Goal: Task Accomplishment & Management: Manage account settings

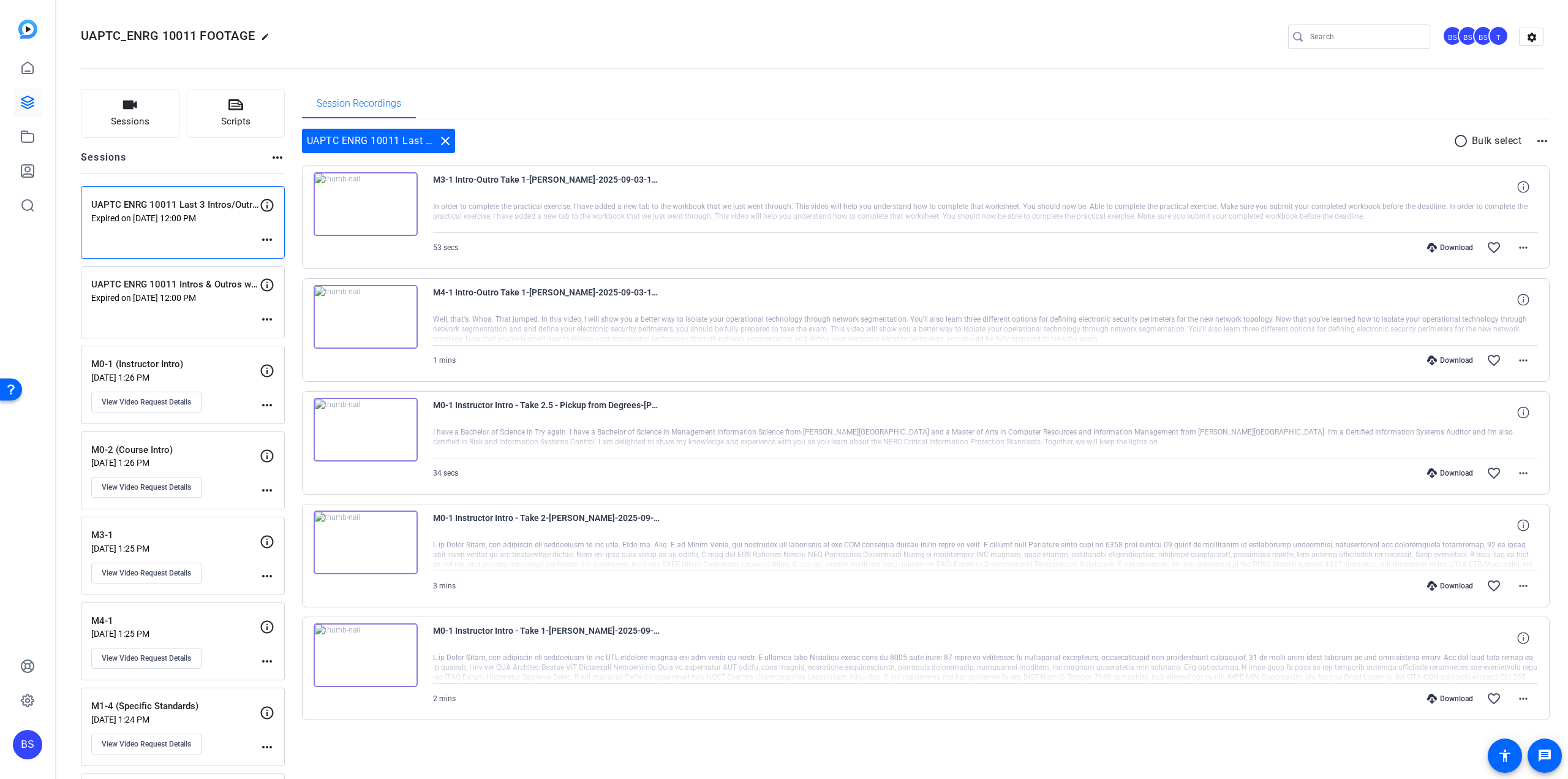
click at [159, 221] on p "Expired on [DATE] 12:00 PM" at bounding box center [175, 218] width 168 height 10
click at [271, 237] on mat-icon "more_horiz" at bounding box center [267, 240] width 15 height 15
click at [274, 255] on span "Edit Session" at bounding box center [298, 258] width 56 height 15
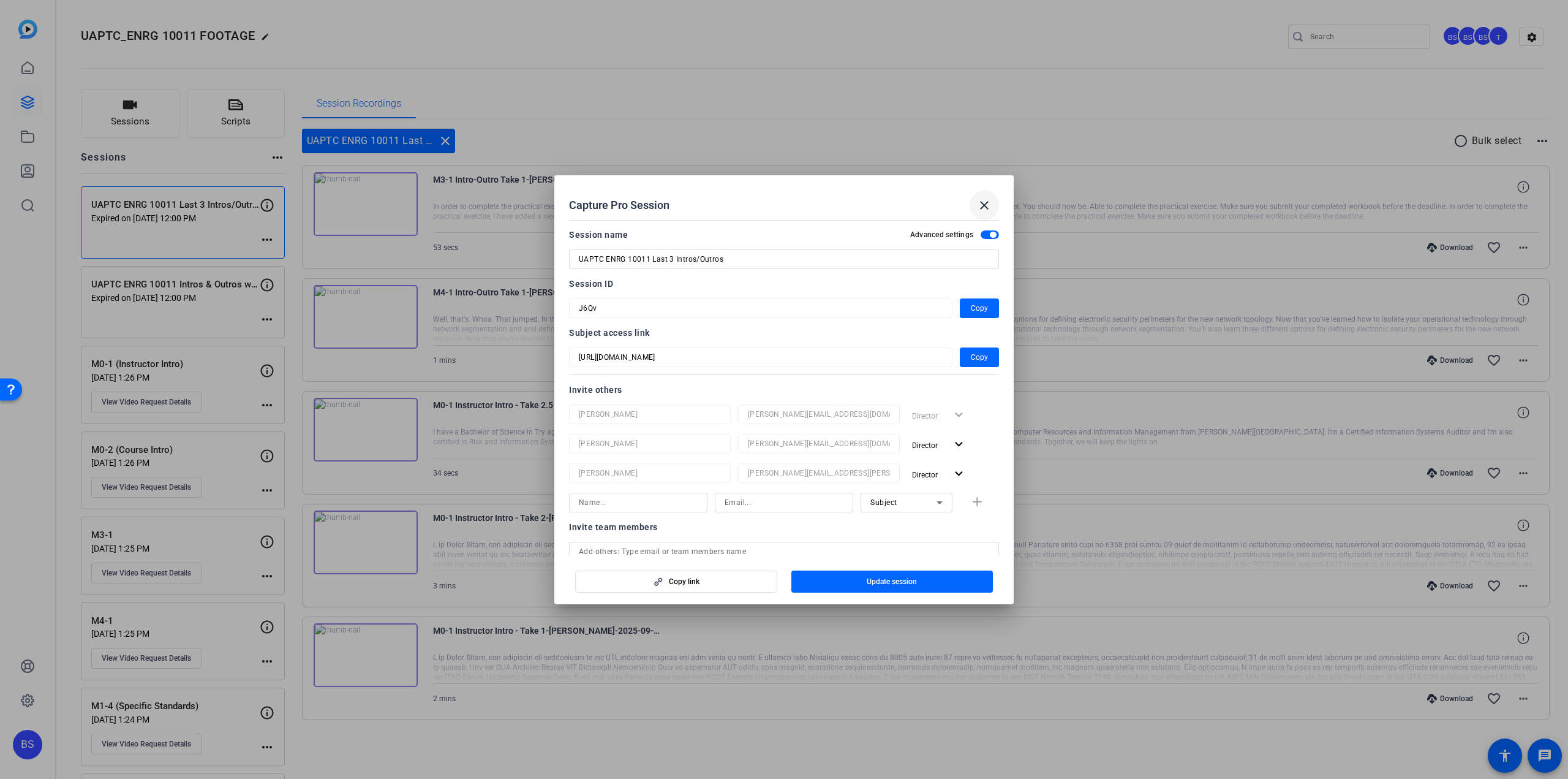
click at [979, 204] on mat-icon "close" at bounding box center [984, 205] width 15 height 15
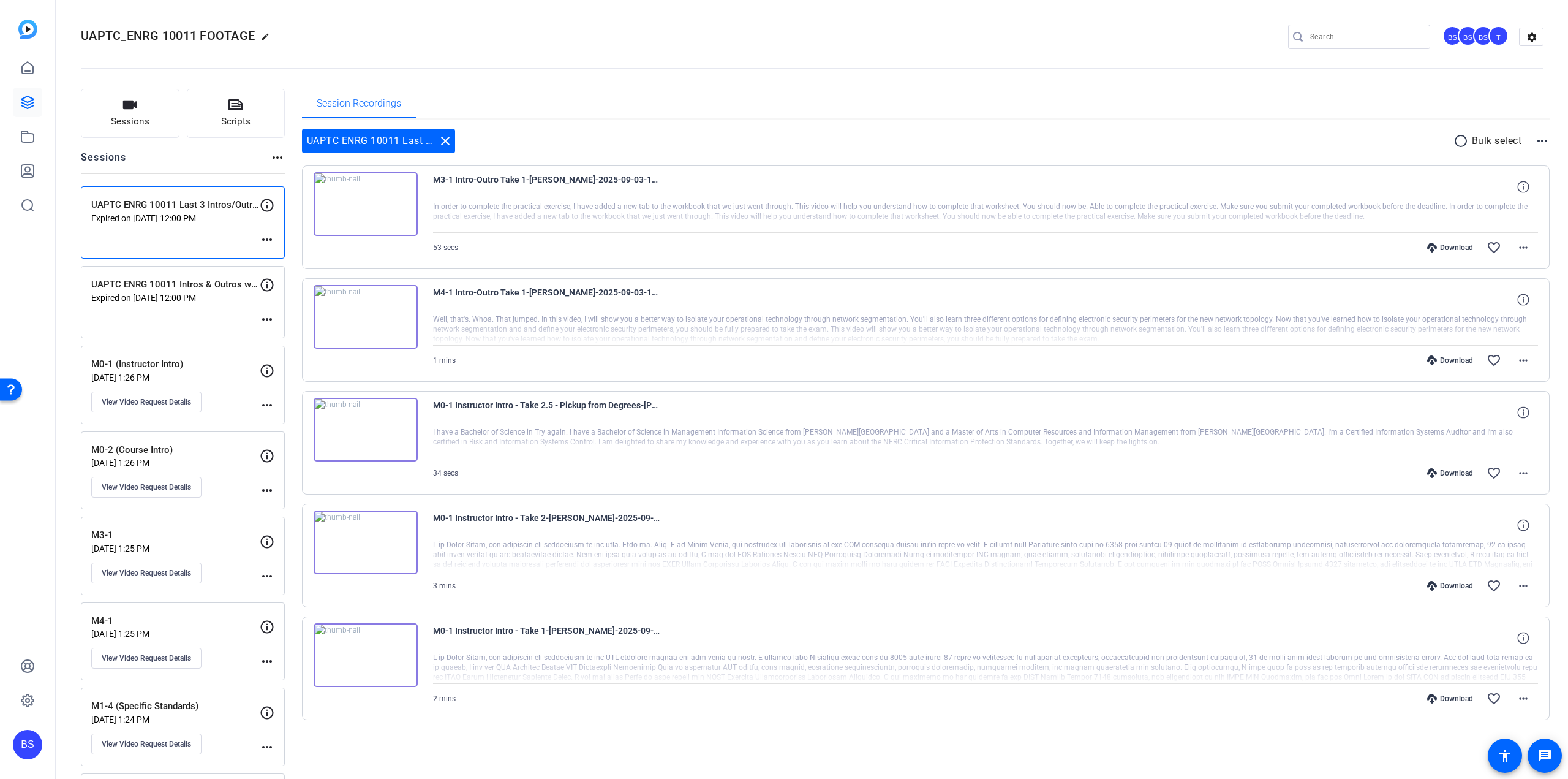
click at [224, 288] on p "UAPTC ENRG 10011 Intros & Outros w/ [PERSON_NAME]" at bounding box center [175, 284] width 168 height 14
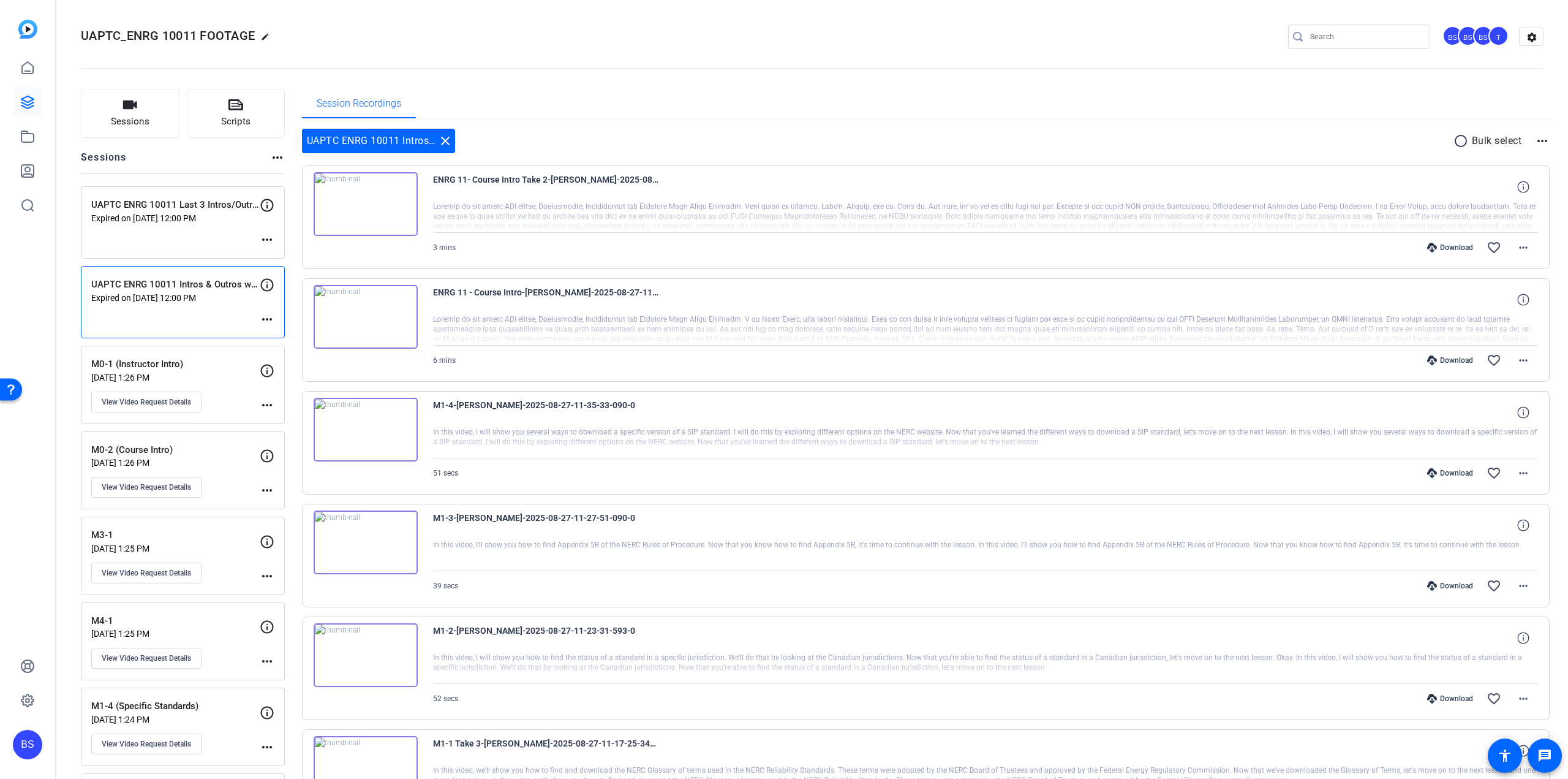
click at [211, 217] on p "Expired on [DATE] 12:00 PM" at bounding box center [175, 218] width 168 height 10
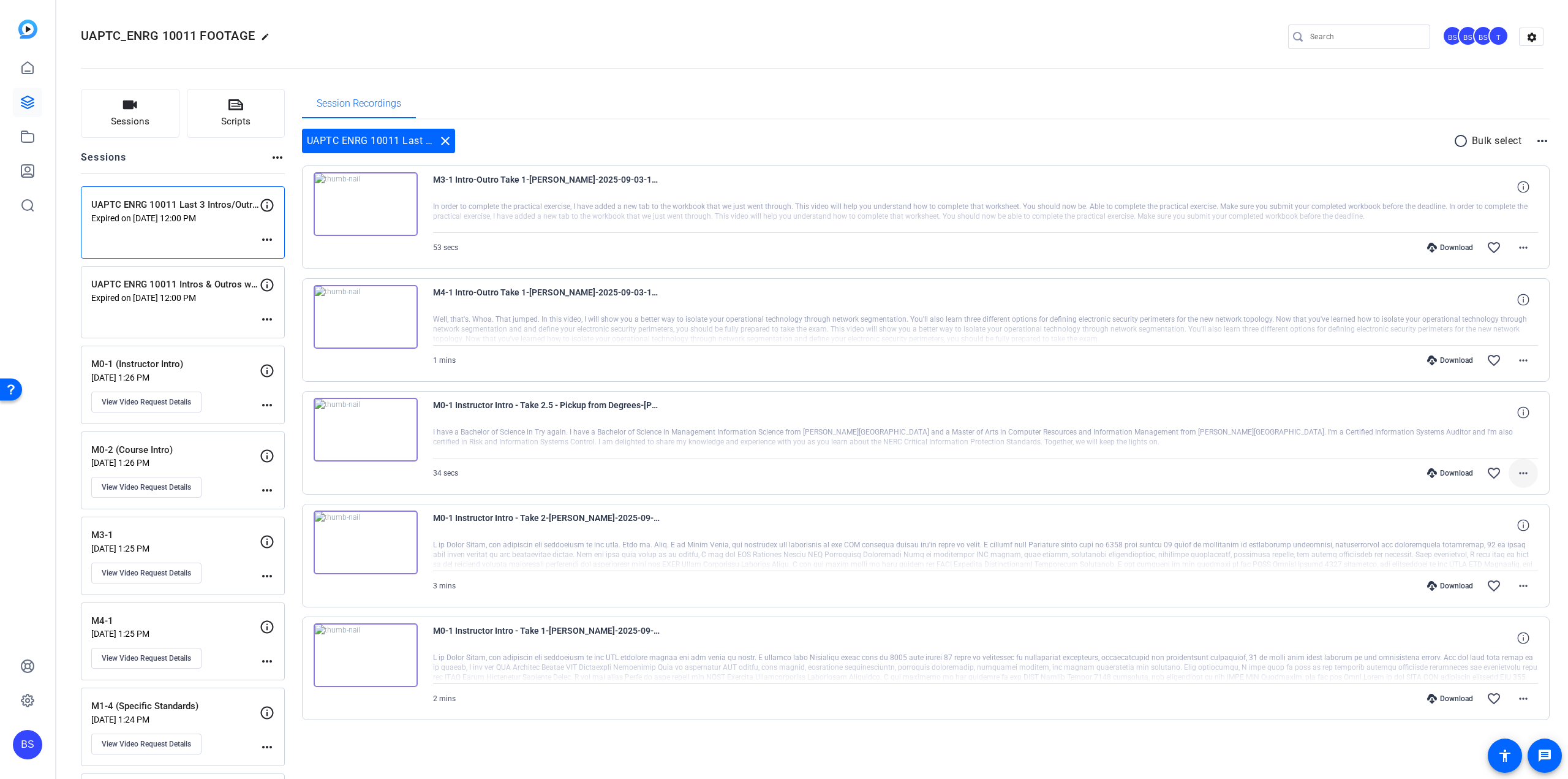
click at [1518, 468] on mat-icon "more_horiz" at bounding box center [1524, 473] width 15 height 15
click at [207, 309] on div at bounding box center [784, 389] width 1568 height 779
click at [185, 296] on p "Expired on [DATE] 12:00 PM" at bounding box center [175, 298] width 168 height 10
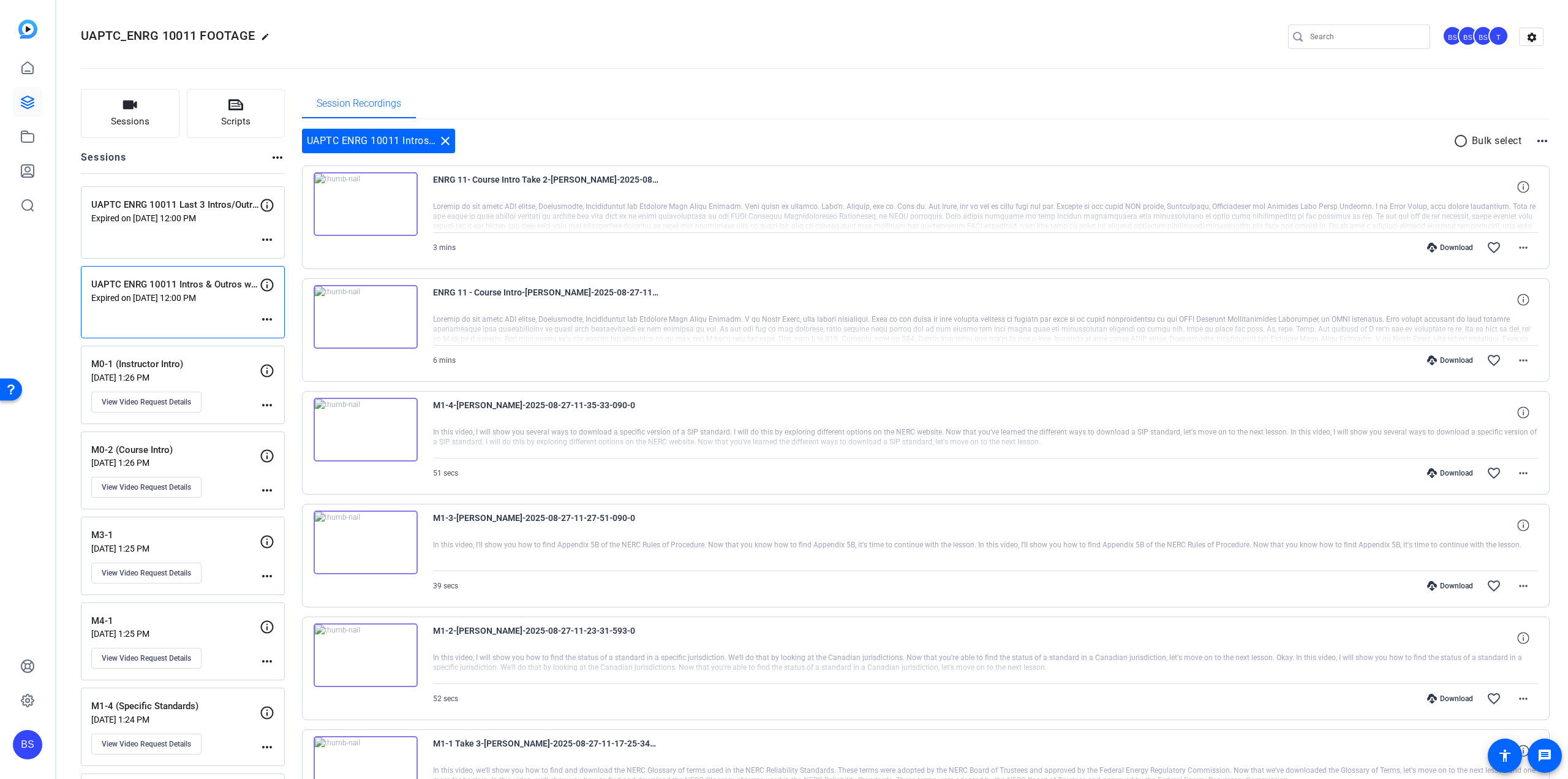
click at [265, 317] on mat-icon "more_horiz" at bounding box center [267, 319] width 15 height 15
click at [200, 232] on div at bounding box center [784, 389] width 1568 height 779
click at [221, 226] on div "UAPTC ENRG 10011 Last 3 Intros/Outros Expired on [DATE] 12:00 PM more_horiz" at bounding box center [183, 222] width 204 height 72
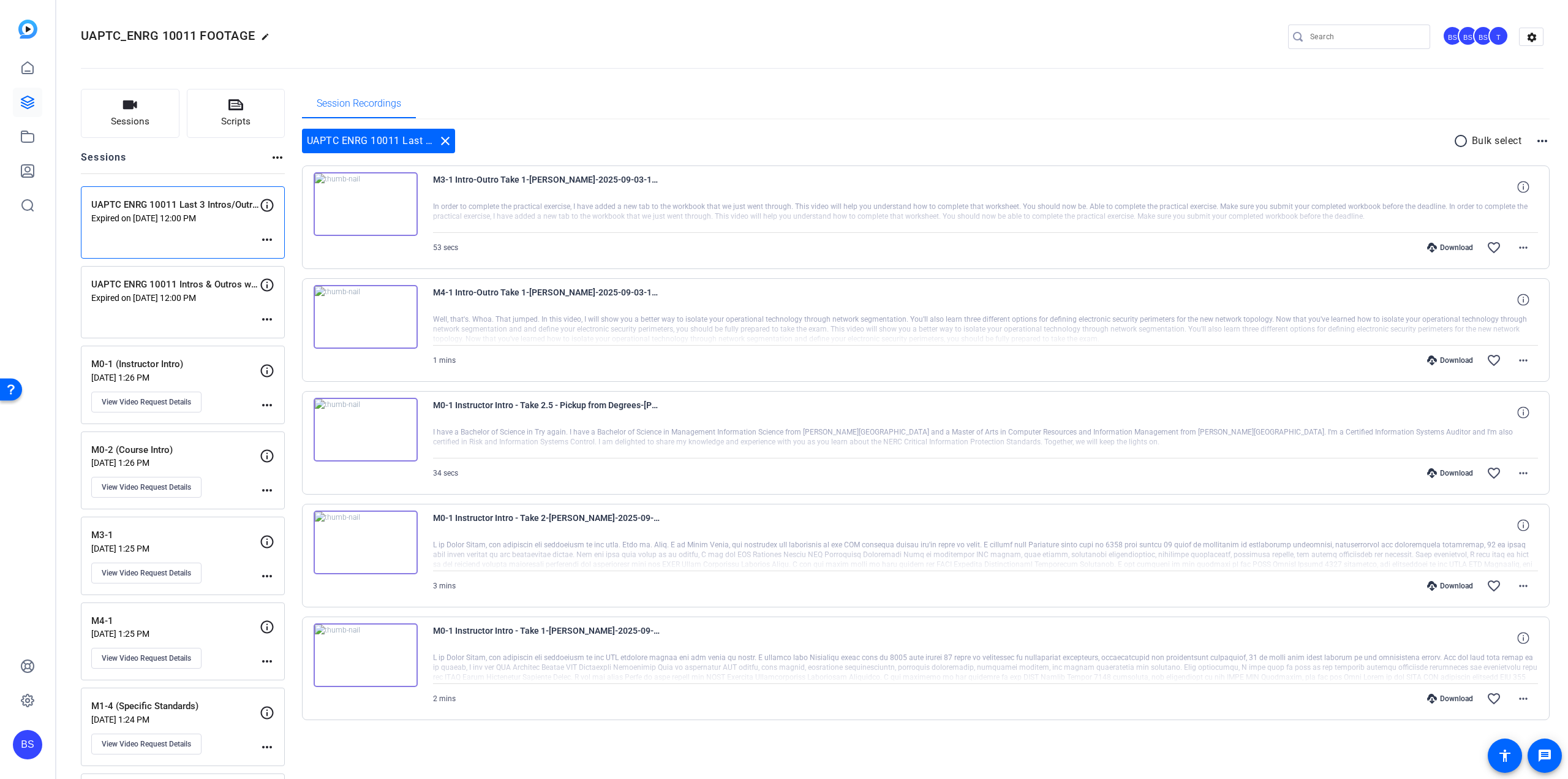
click at [226, 315] on div "UAPTC ENRG 10011 Intros & Outros w/ [PERSON_NAME] Expired on [DATE] 12:00 PM mo…" at bounding box center [183, 302] width 204 height 72
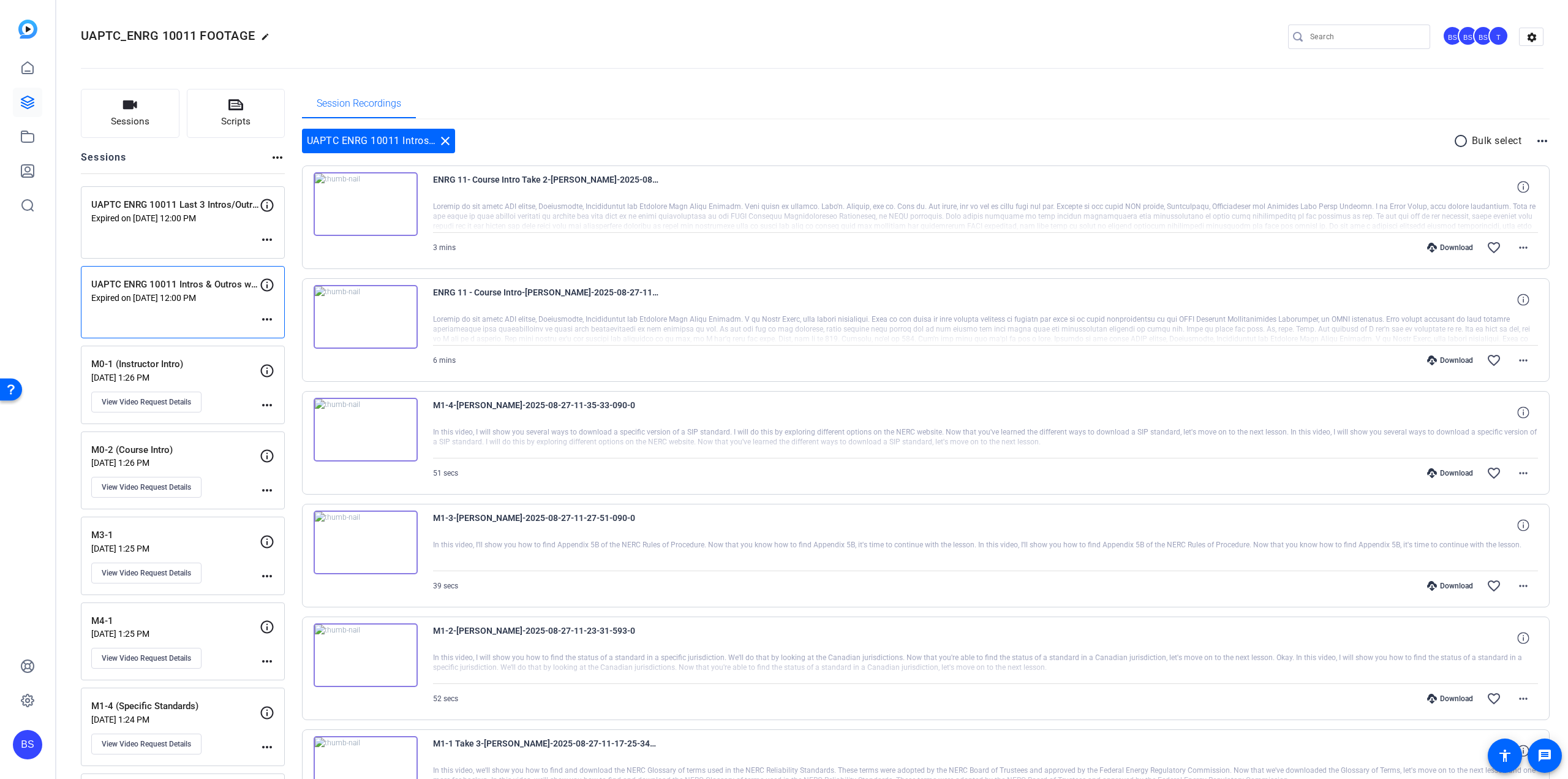
click at [268, 319] on mat-icon "more_horiz" at bounding box center [267, 319] width 15 height 15
click at [282, 338] on span "Edit Session" at bounding box center [298, 336] width 56 height 15
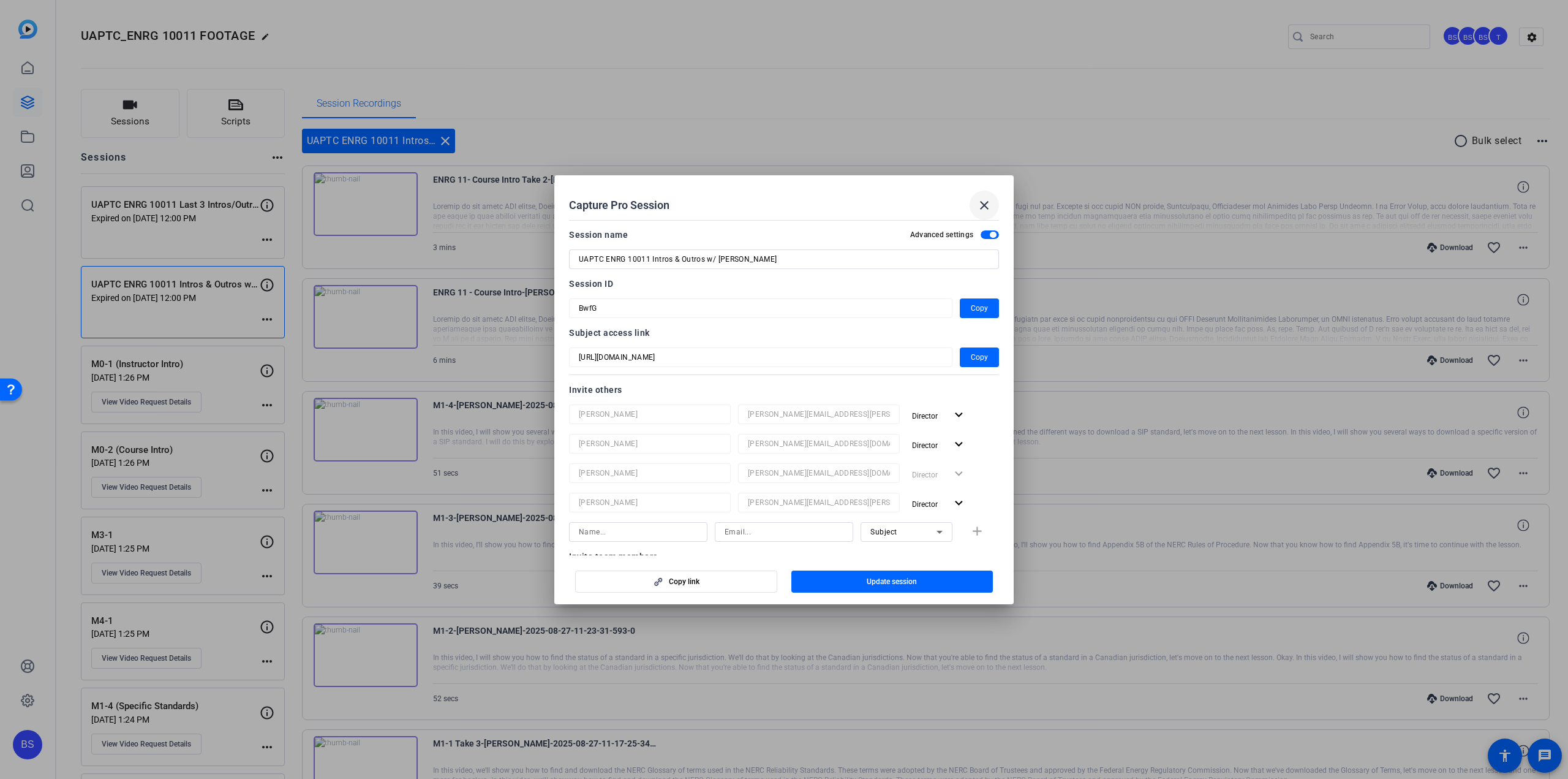
click at [988, 201] on mat-icon "close" at bounding box center [984, 205] width 15 height 15
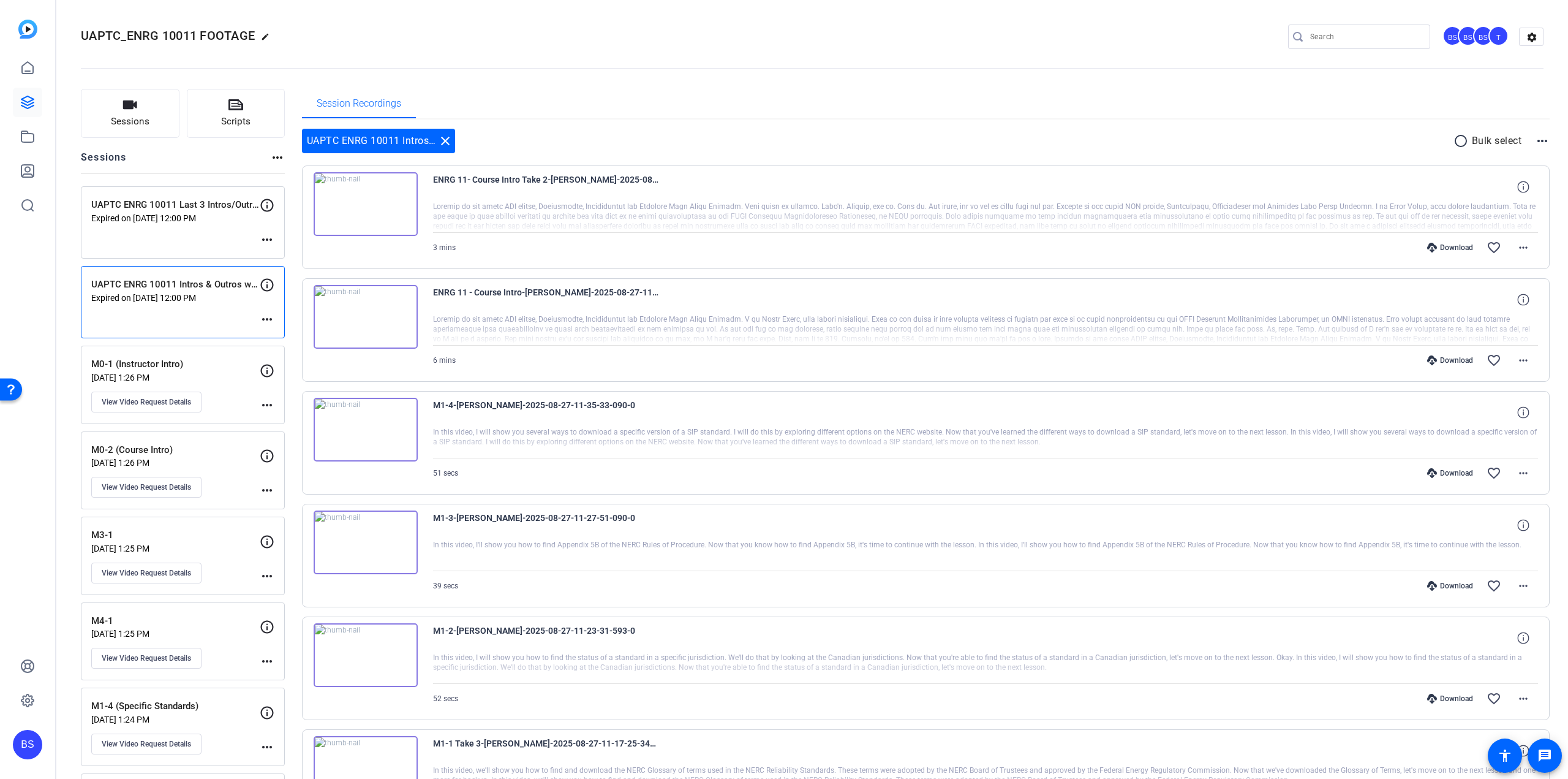
click at [221, 237] on div "UAPTC ENRG 10011 Last 3 Intros/Outros Expired on [DATE] 12:00 PM more_horiz" at bounding box center [183, 222] width 204 height 72
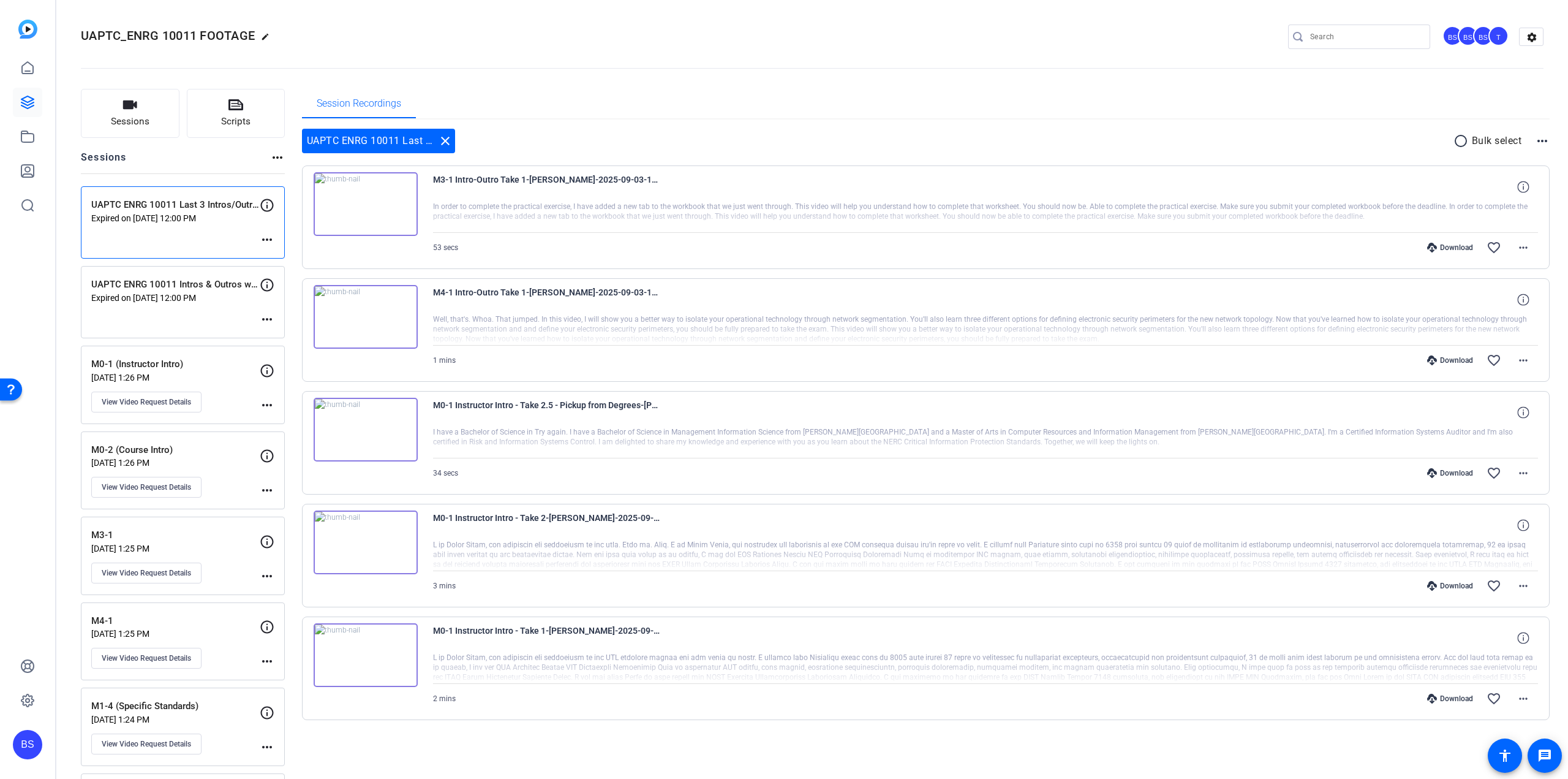
click at [267, 239] on mat-icon "more_horiz" at bounding box center [267, 240] width 15 height 15
click at [282, 256] on span "Edit Session" at bounding box center [298, 258] width 56 height 15
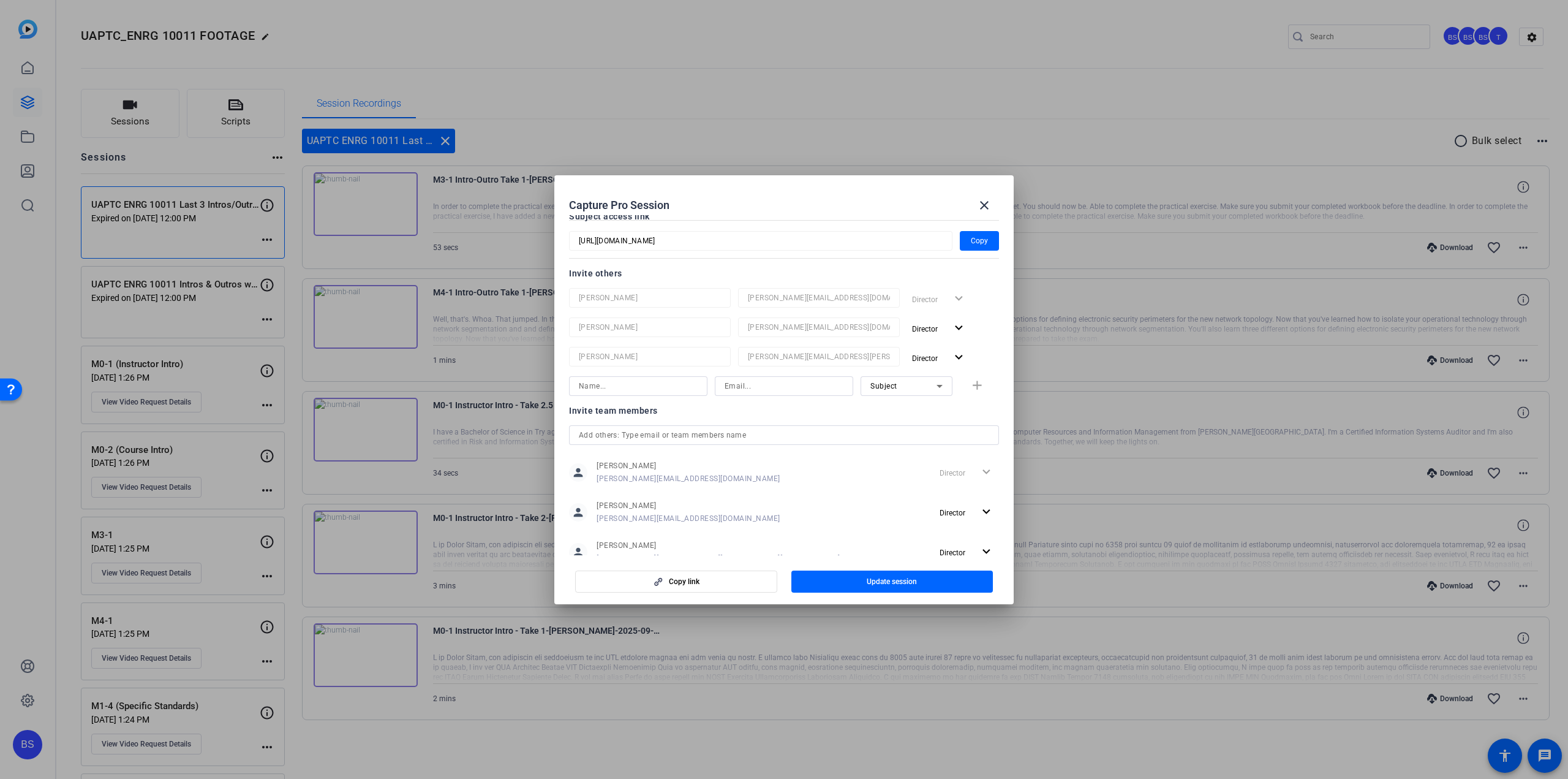
scroll to position [184, 0]
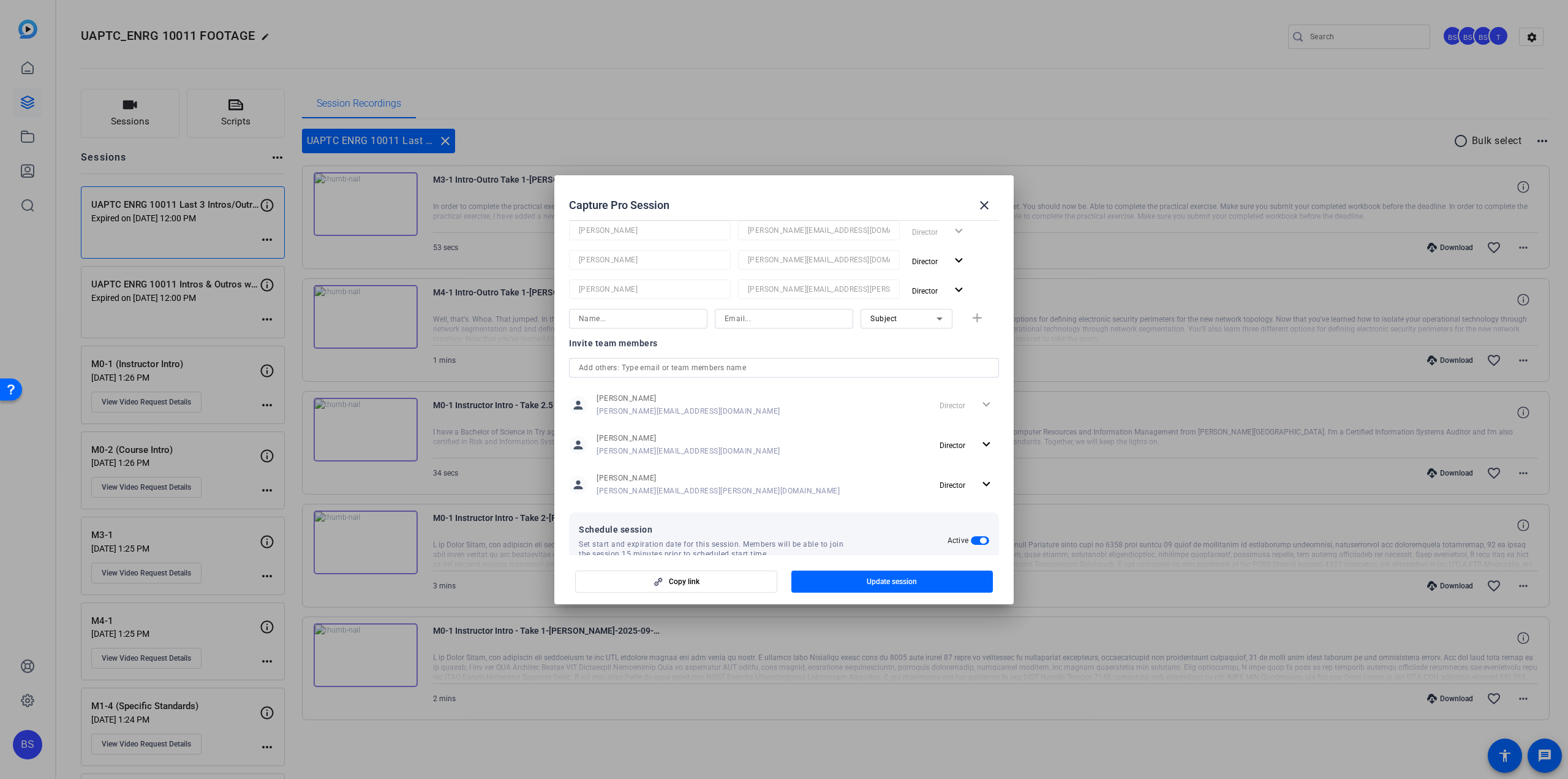
click at [675, 372] on input "text" at bounding box center [784, 368] width 410 height 15
click at [647, 411] on mat-option "TM [PERSON_NAME]" at bounding box center [781, 411] width 424 height 20
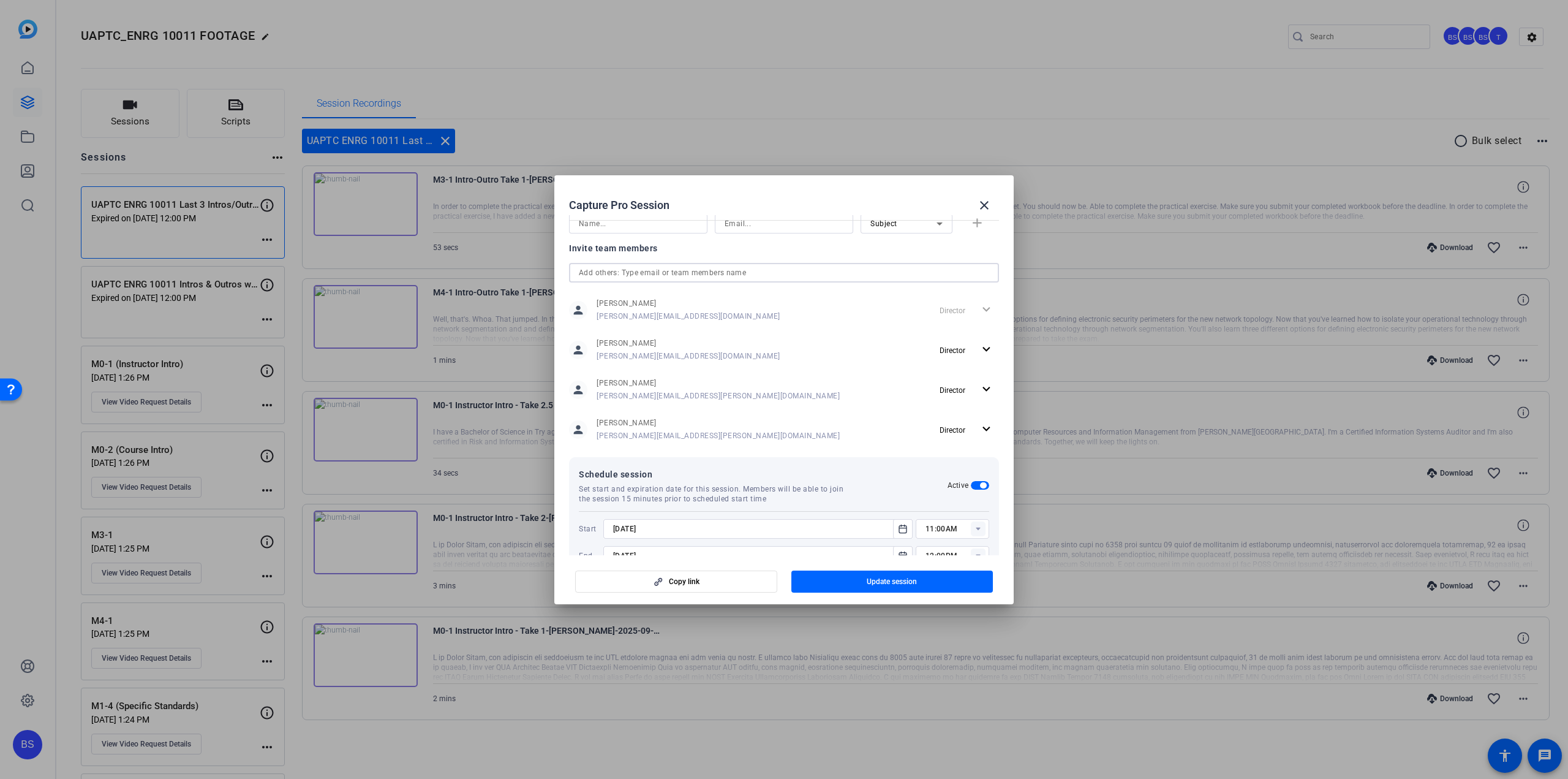
scroll to position [341, 0]
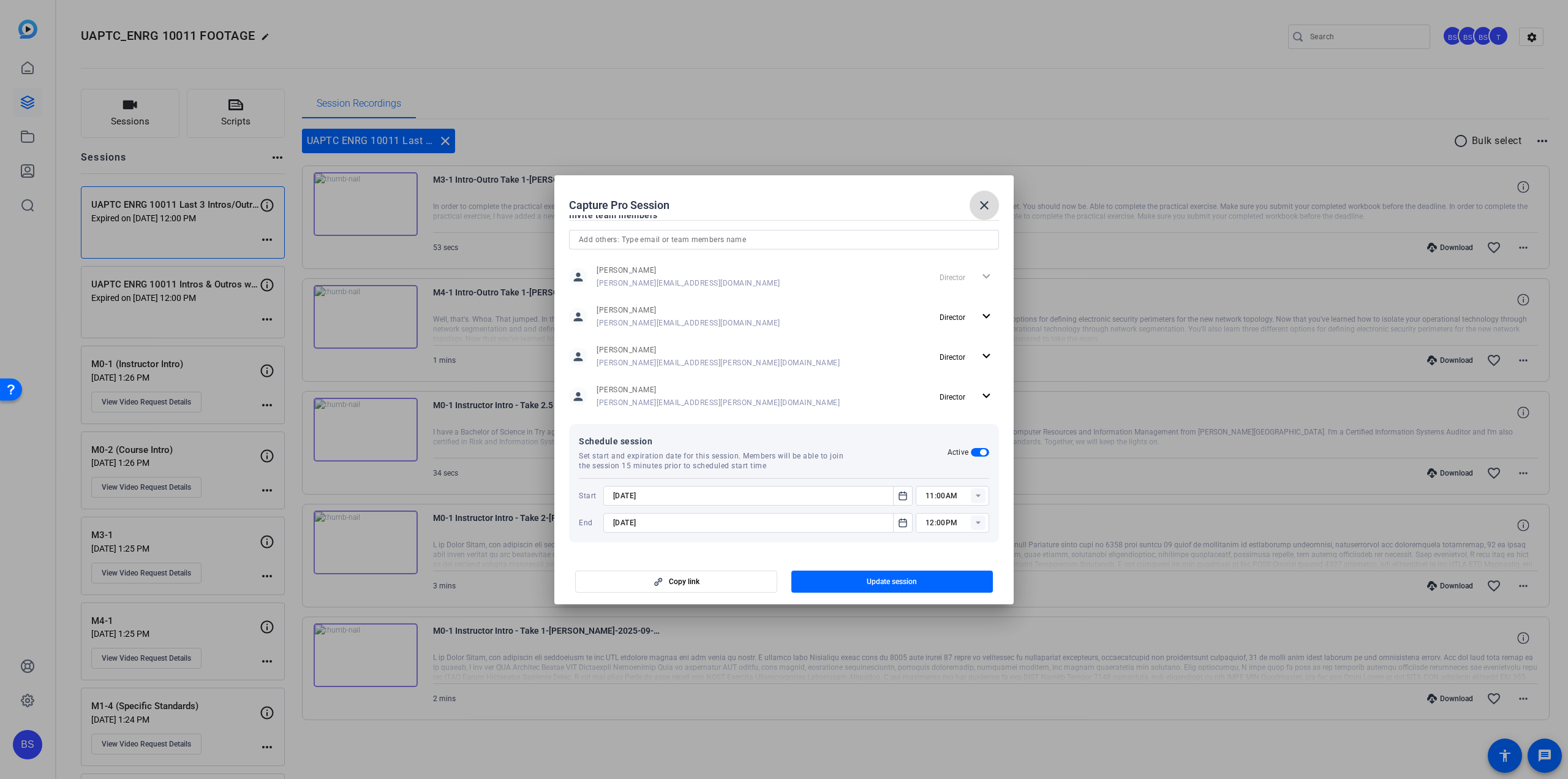
click at [984, 201] on mat-icon "close" at bounding box center [984, 205] width 15 height 15
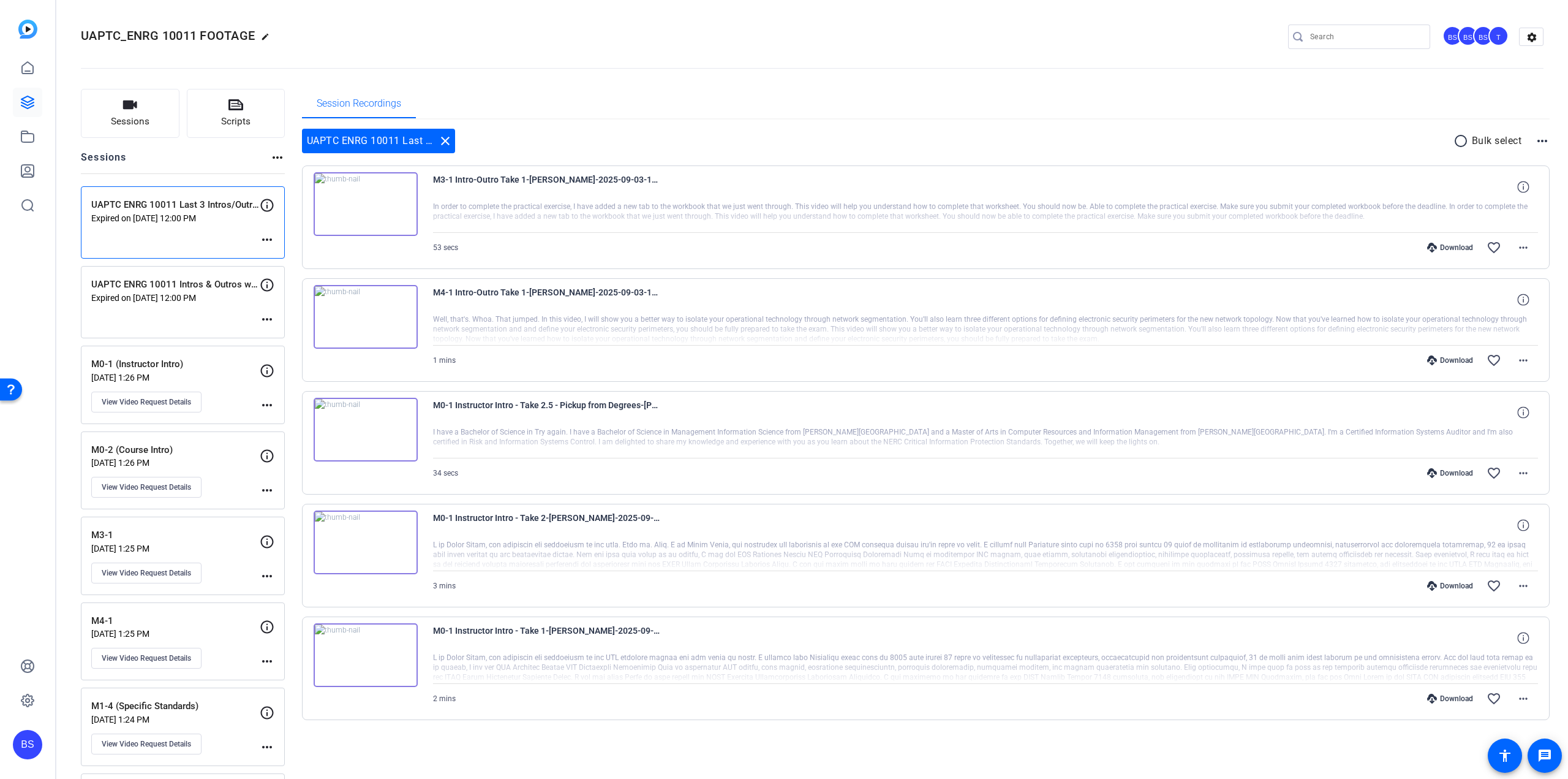
click at [262, 237] on mat-icon "more_horiz" at bounding box center [267, 240] width 15 height 15
click at [283, 253] on span "Edit Session" at bounding box center [298, 258] width 56 height 15
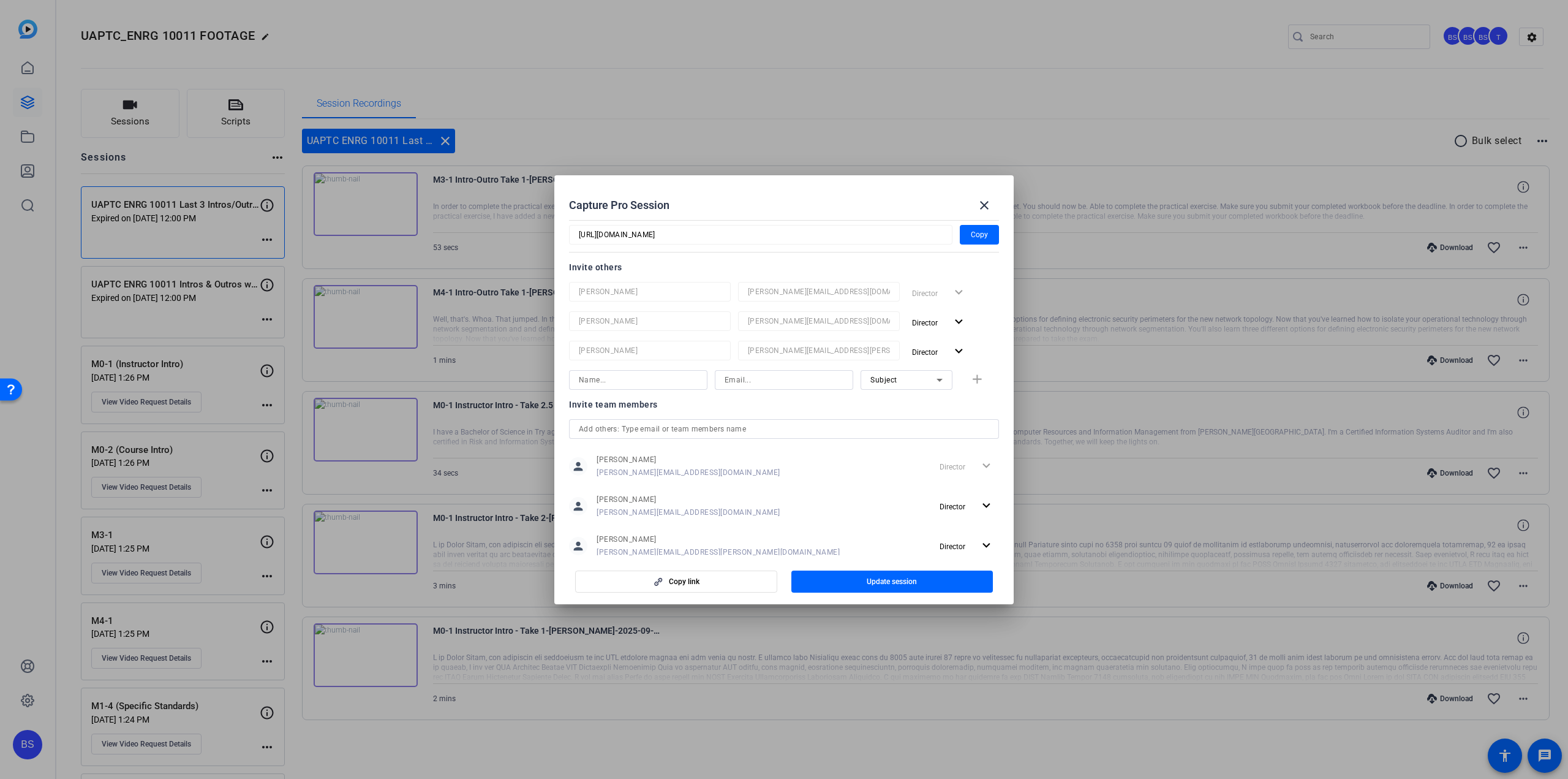
scroll to position [245, 0]
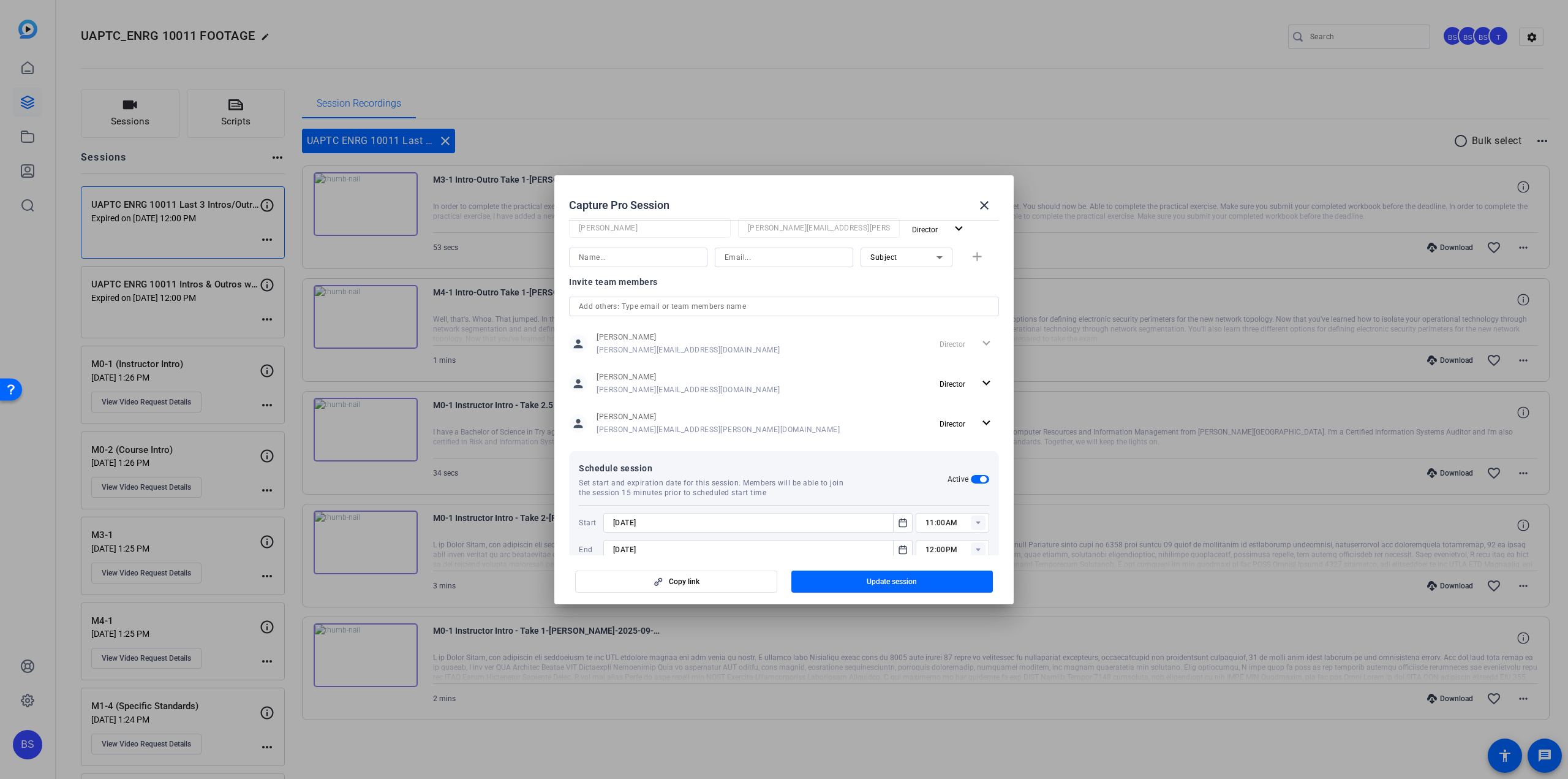
click at [635, 303] on input "text" at bounding box center [784, 307] width 410 height 15
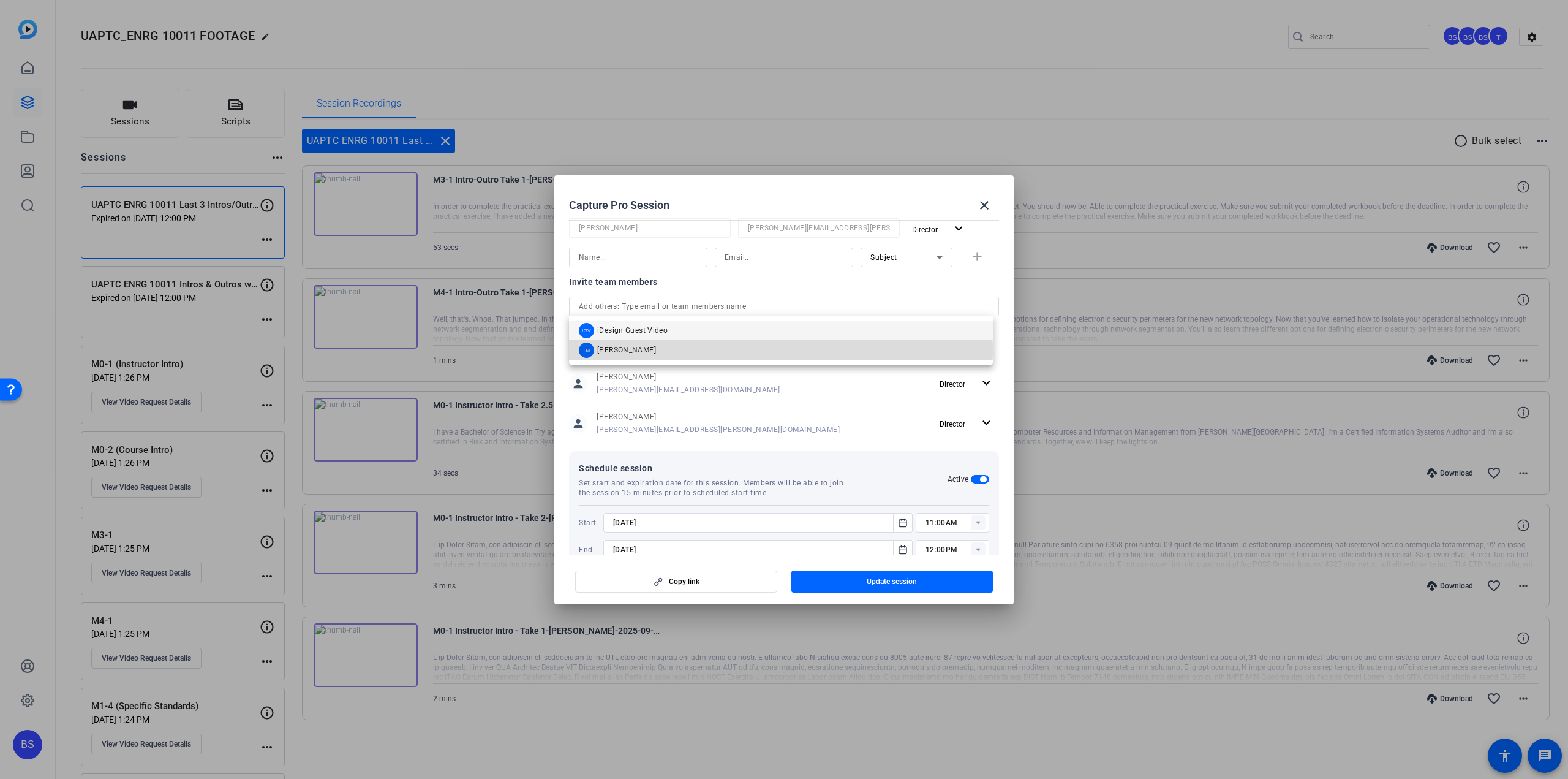
click at [632, 351] on span "[PERSON_NAME]" at bounding box center [626, 350] width 59 height 10
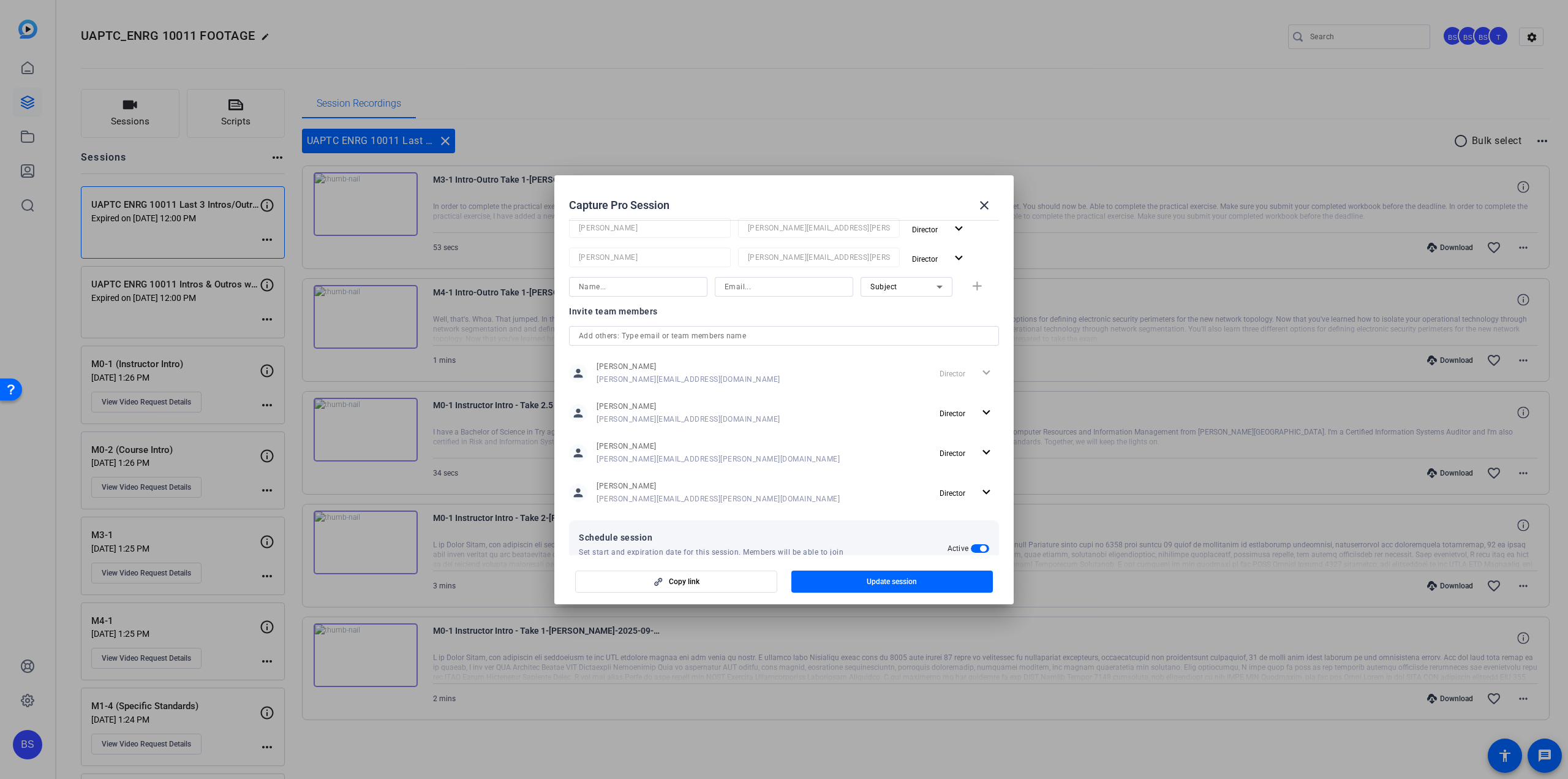
click at [971, 551] on span "button" at bounding box center [980, 549] width 18 height 9
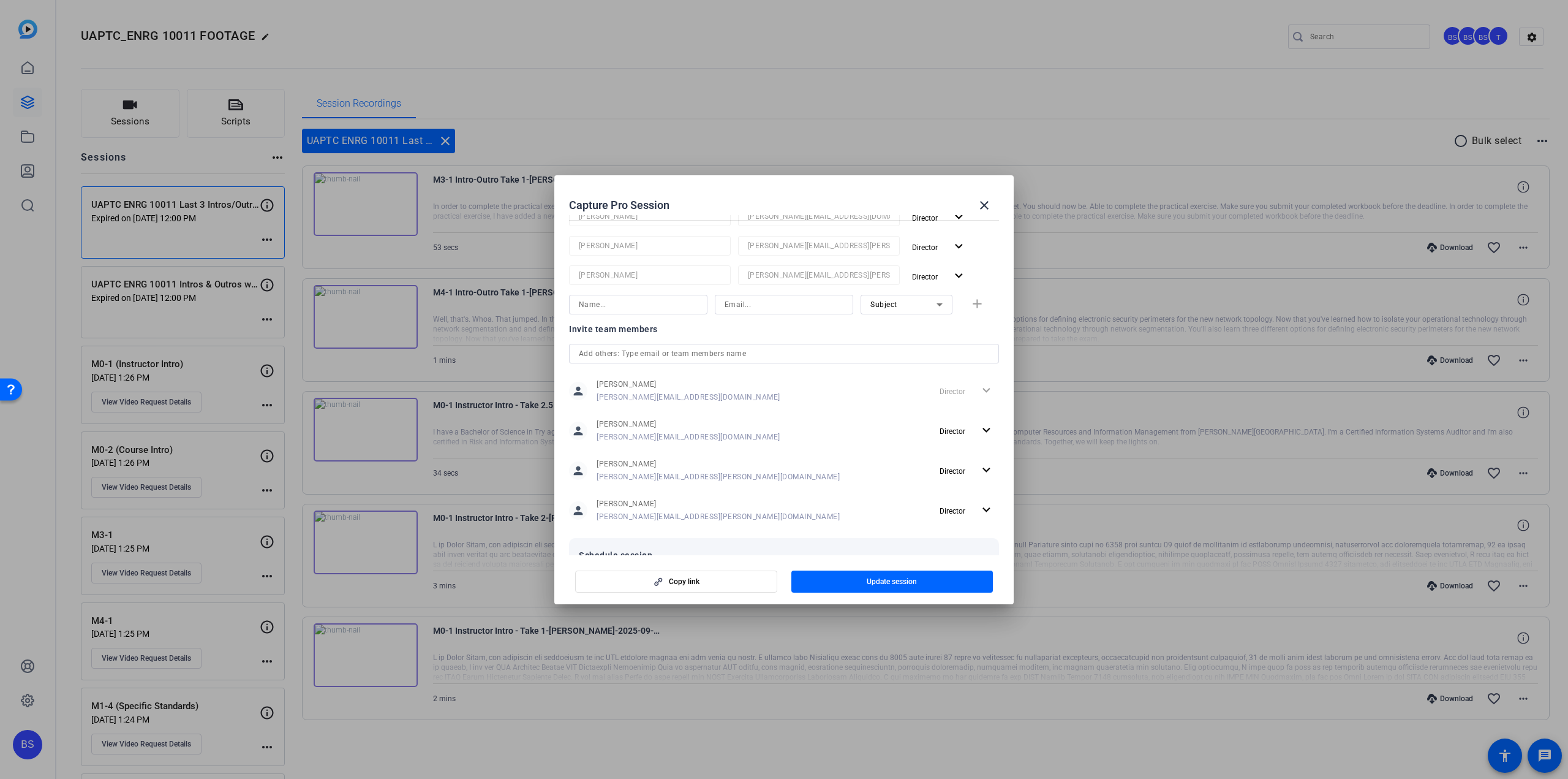
scroll to position [279, 0]
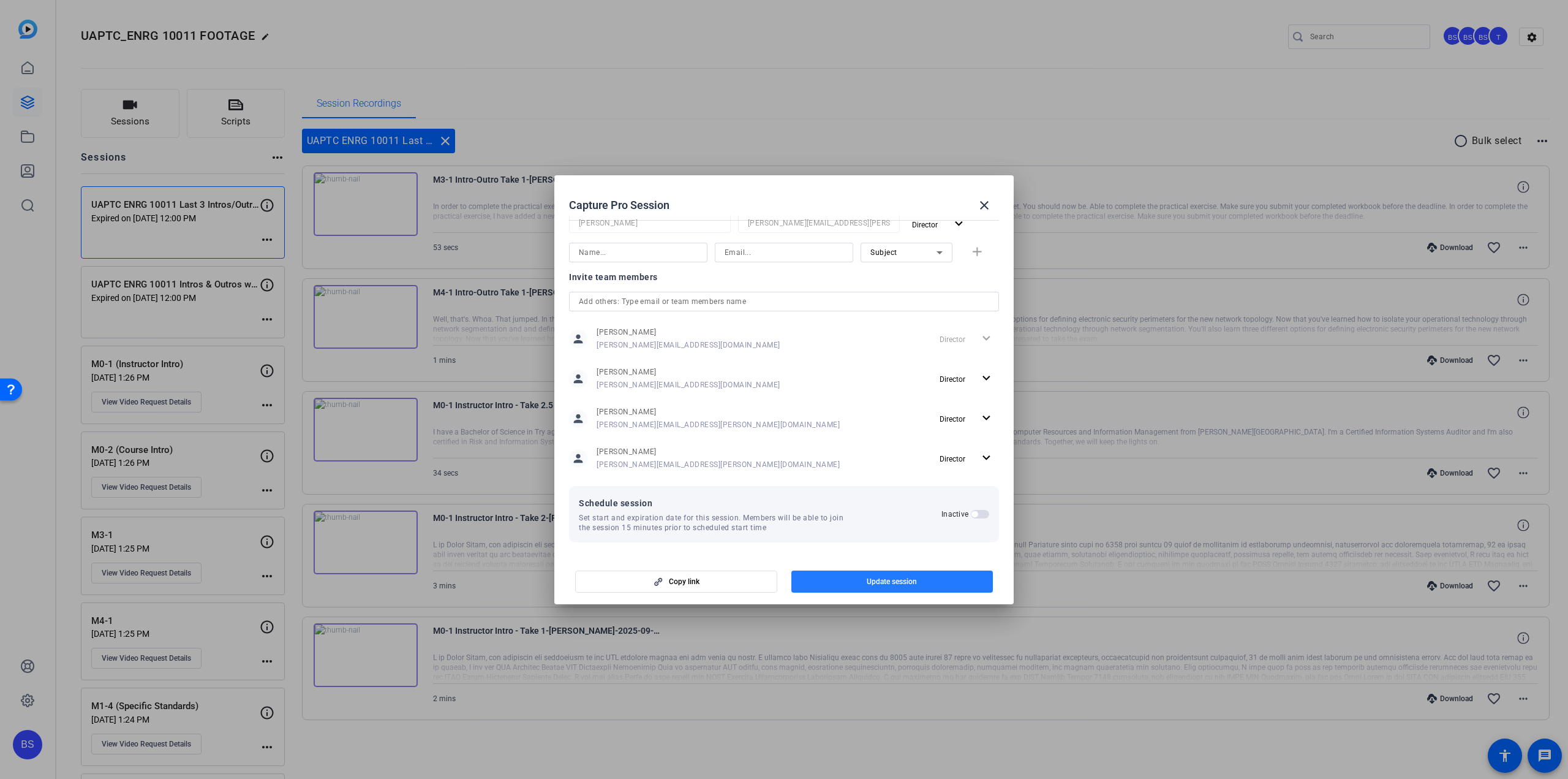
click at [897, 578] on span "Update session" at bounding box center [892, 582] width 50 height 10
